Goal: Use online tool/utility: Utilize a website feature to perform a specific function

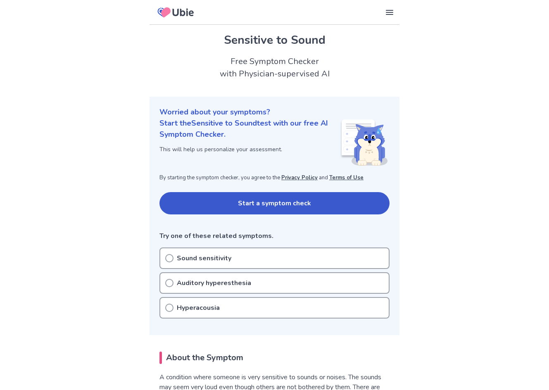
click at [285, 201] on button "Start a symptom check" at bounding box center [274, 203] width 230 height 22
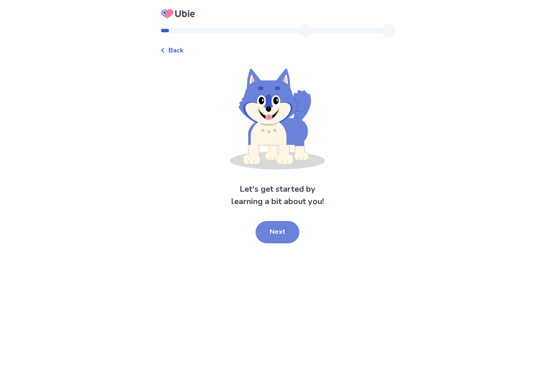
click at [277, 222] on button "Next" at bounding box center [278, 232] width 44 height 22
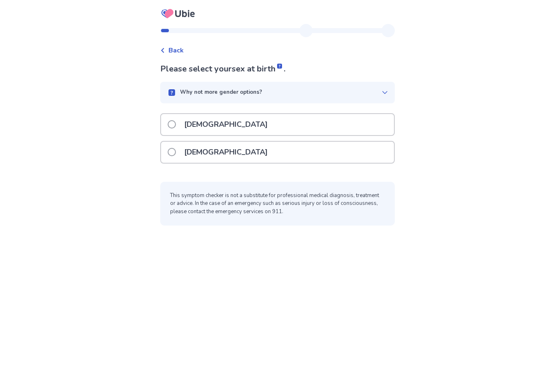
click at [258, 146] on div "[DEMOGRAPHIC_DATA]" at bounding box center [277, 152] width 233 height 21
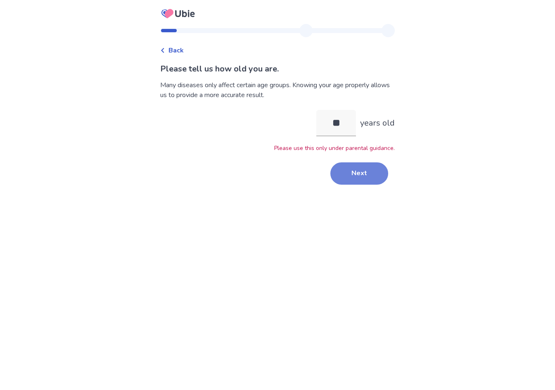
type input "**"
click at [363, 168] on button "Next" at bounding box center [359, 173] width 58 height 22
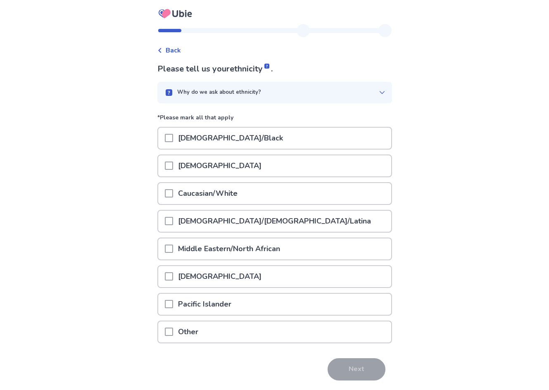
click at [172, 135] on span at bounding box center [169, 138] width 8 height 8
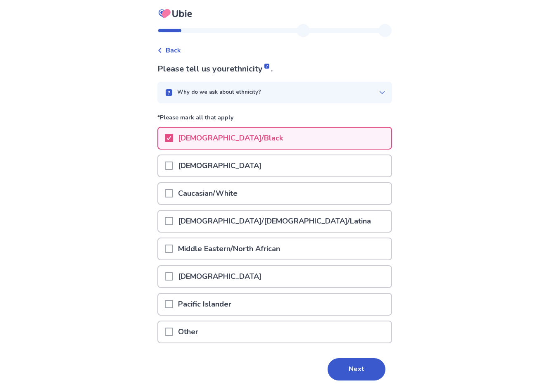
click at [173, 217] on span at bounding box center [169, 221] width 8 height 8
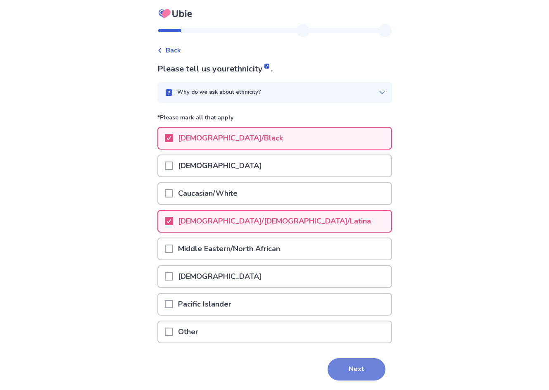
click at [367, 369] on button "Next" at bounding box center [356, 369] width 58 height 22
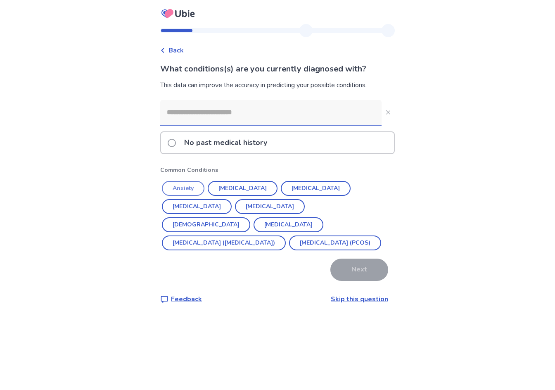
click at [195, 188] on button "Anxiety" at bounding box center [183, 188] width 43 height 15
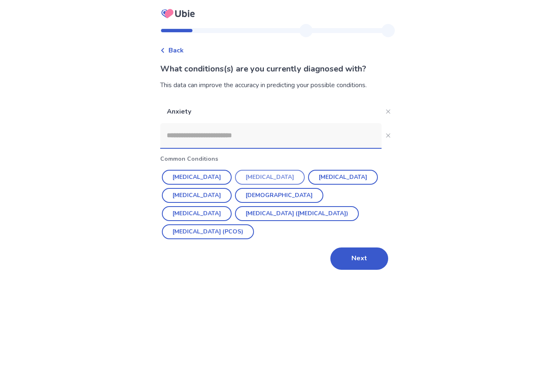
click at [261, 176] on button "[MEDICAL_DATA]" at bounding box center [270, 177] width 70 height 15
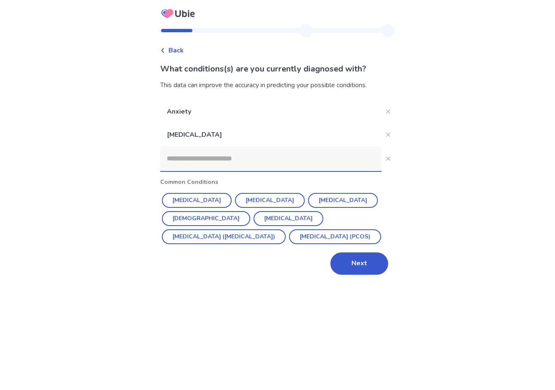
click at [246, 153] on input at bounding box center [270, 158] width 221 height 25
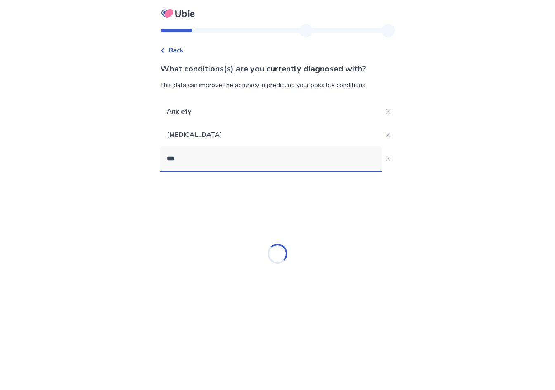
type input "****"
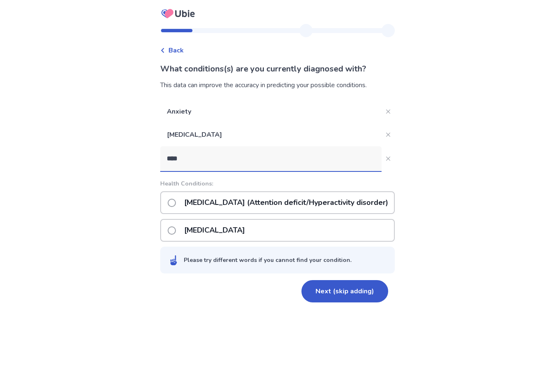
click at [251, 201] on p "[MEDICAL_DATA] (Attention deficit/Hyperactivity disorder)" at bounding box center [286, 202] width 214 height 21
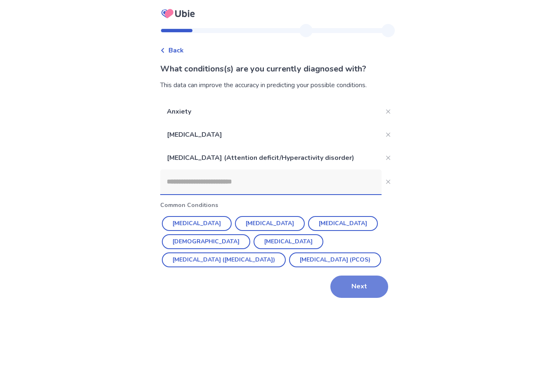
click at [347, 279] on button "Next" at bounding box center [359, 286] width 58 height 22
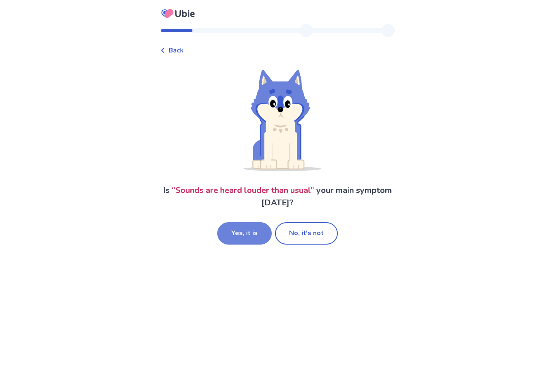
click at [259, 234] on button "Yes, it is" at bounding box center [244, 233] width 55 height 22
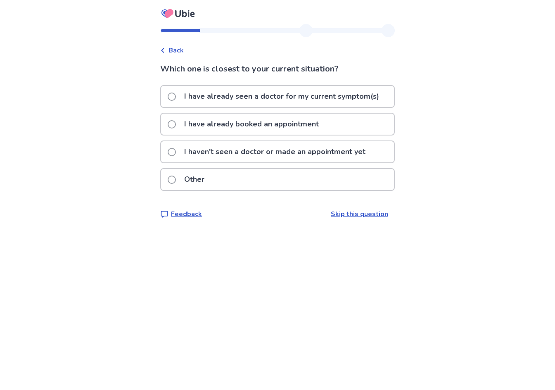
click at [292, 155] on p "I haven't seen a doctor or made an appointment yet" at bounding box center [274, 151] width 191 height 21
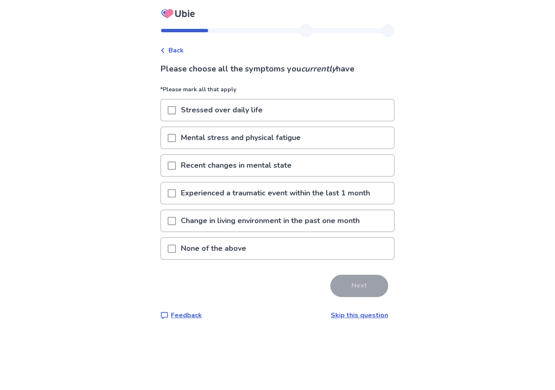
click at [176, 110] on span at bounding box center [172, 110] width 8 height 8
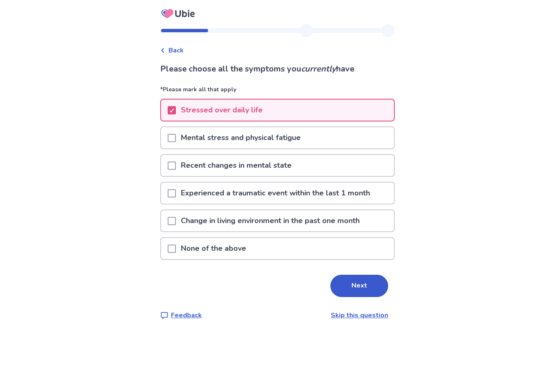
click at [173, 135] on span at bounding box center [172, 138] width 8 height 8
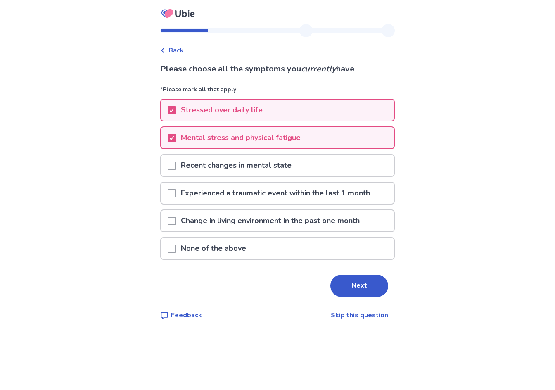
click at [172, 159] on div "Recent changes in mental state" at bounding box center [277, 165] width 233 height 21
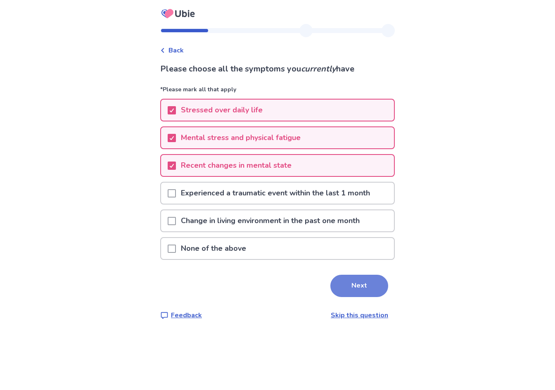
click at [351, 286] on button "Next" at bounding box center [359, 286] width 58 height 22
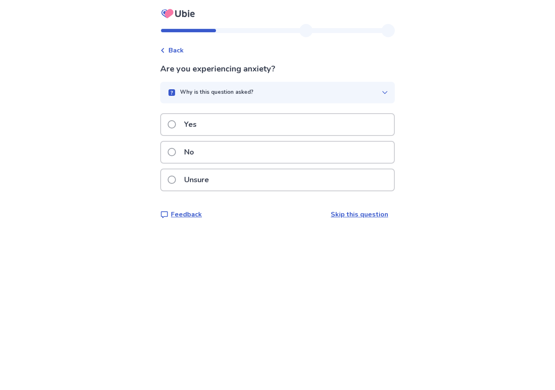
click at [176, 121] on span at bounding box center [172, 124] width 8 height 8
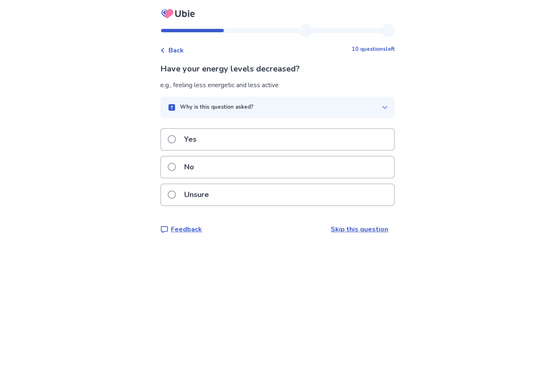
click at [173, 195] on span at bounding box center [172, 194] width 8 height 8
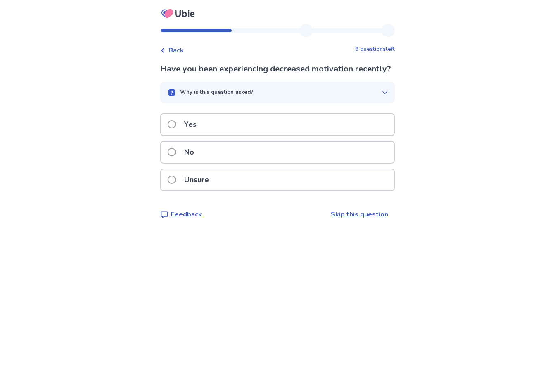
click at [177, 132] on label "Yes" at bounding box center [185, 124] width 34 height 21
click at [176, 177] on span at bounding box center [172, 180] width 8 height 8
click at [183, 120] on label "Yes" at bounding box center [185, 124] width 34 height 21
click at [175, 178] on span at bounding box center [172, 180] width 8 height 8
click at [184, 123] on label "Yes" at bounding box center [185, 124] width 34 height 21
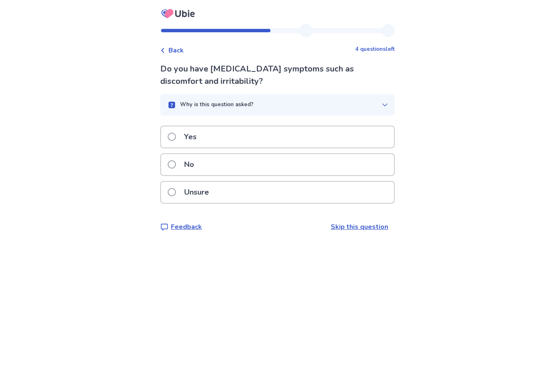
click at [176, 165] on span at bounding box center [172, 164] width 8 height 8
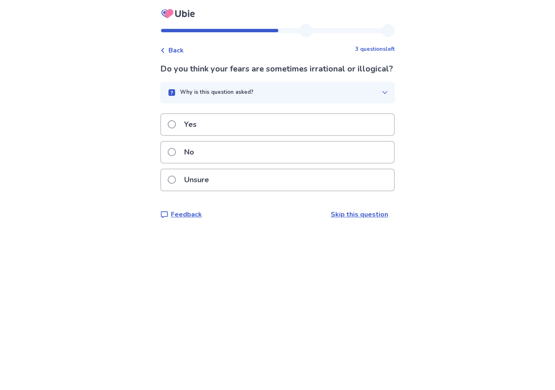
click at [184, 163] on label "No" at bounding box center [183, 152] width 31 height 21
click at [191, 135] on p "Yes" at bounding box center [190, 124] width 22 height 21
click at [202, 122] on p "Yes" at bounding box center [190, 124] width 22 height 21
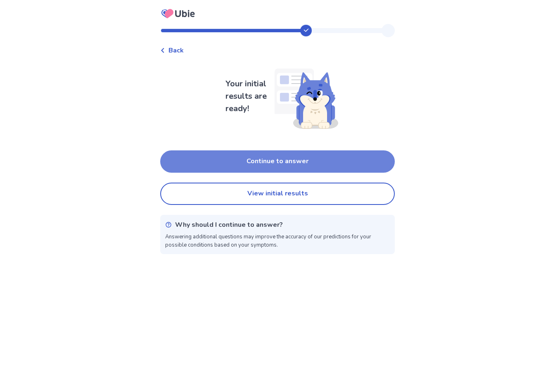
click at [268, 157] on button "Continue to answer" at bounding box center [277, 161] width 235 height 22
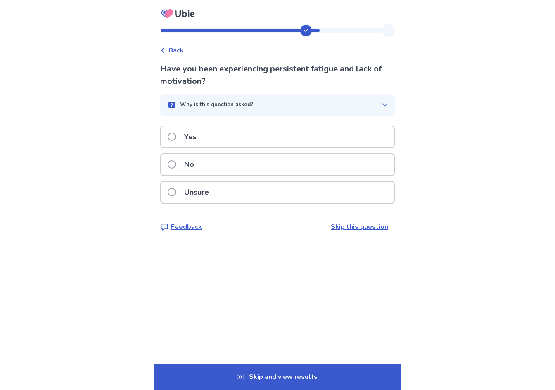
click at [198, 133] on p "Yes" at bounding box center [190, 136] width 22 height 21
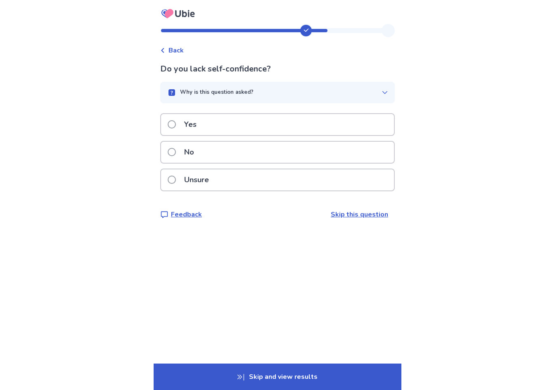
click at [195, 149] on p "No" at bounding box center [189, 152] width 20 height 21
click at [196, 124] on p "Yes" at bounding box center [190, 124] width 22 height 21
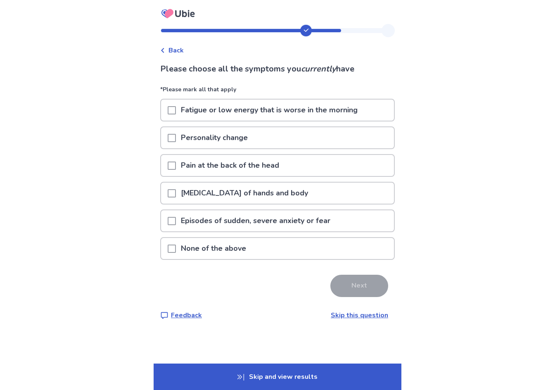
click at [173, 134] on span at bounding box center [172, 138] width 8 height 8
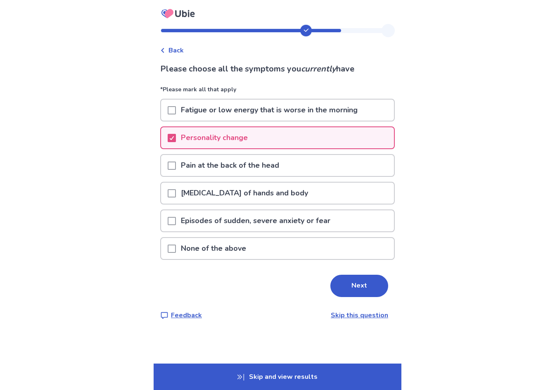
click at [171, 218] on div "Episodes of sudden, severe anxiety or fear" at bounding box center [277, 220] width 233 height 21
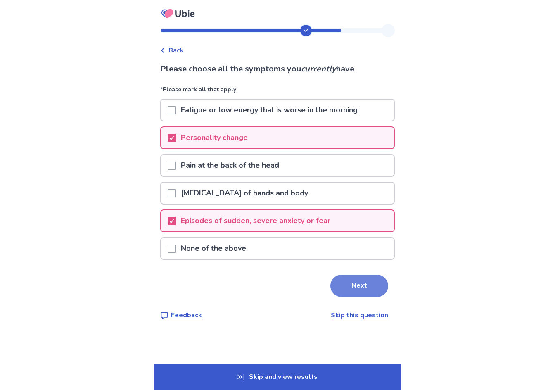
click at [351, 281] on button "Next" at bounding box center [359, 286] width 58 height 22
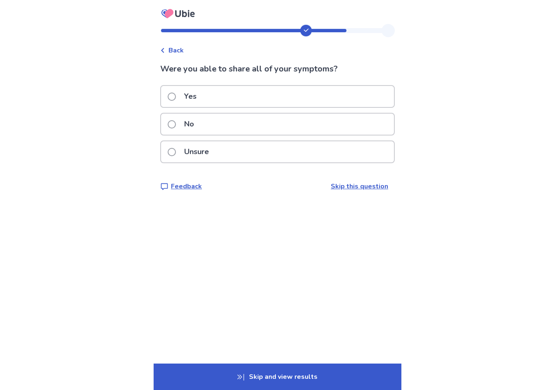
click at [189, 128] on p "No" at bounding box center [189, 124] width 20 height 21
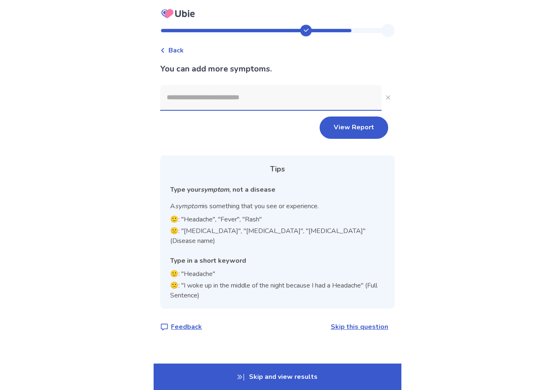
click at [227, 102] on input at bounding box center [270, 97] width 221 height 25
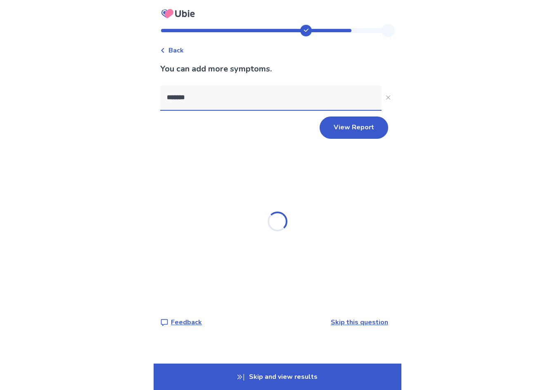
type input "********"
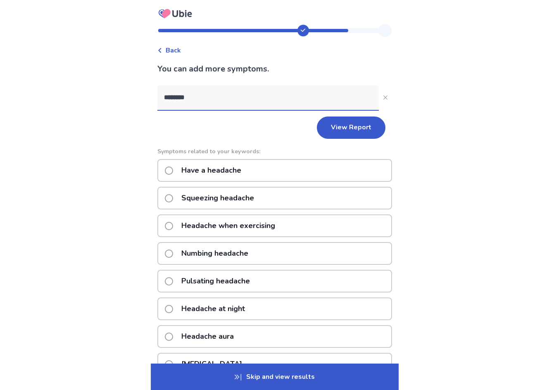
click at [244, 166] on p "Have a headache" at bounding box center [211, 170] width 70 height 21
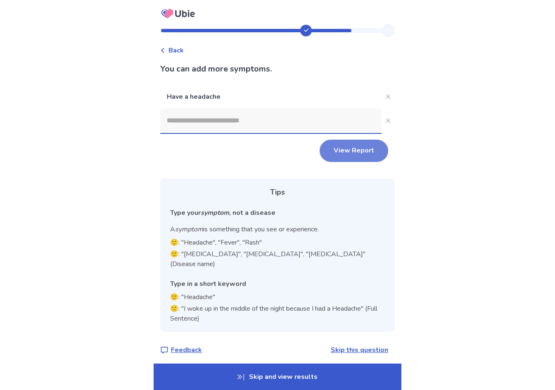
click at [362, 153] on button "View Report" at bounding box center [354, 151] width 69 height 22
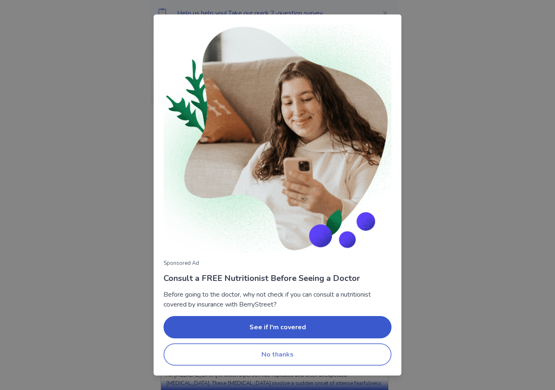
click at [327, 354] on button "No thanks" at bounding box center [278, 354] width 228 height 22
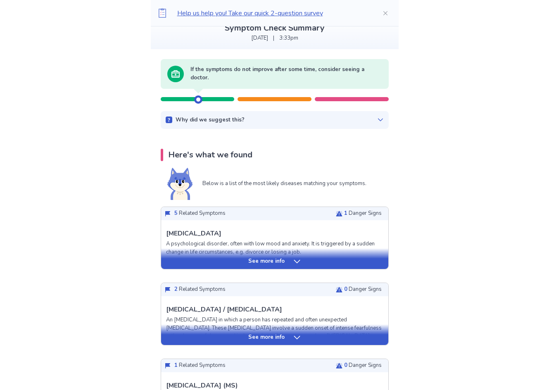
scroll to position [41, 0]
